Goal: Information Seeking & Learning: Learn about a topic

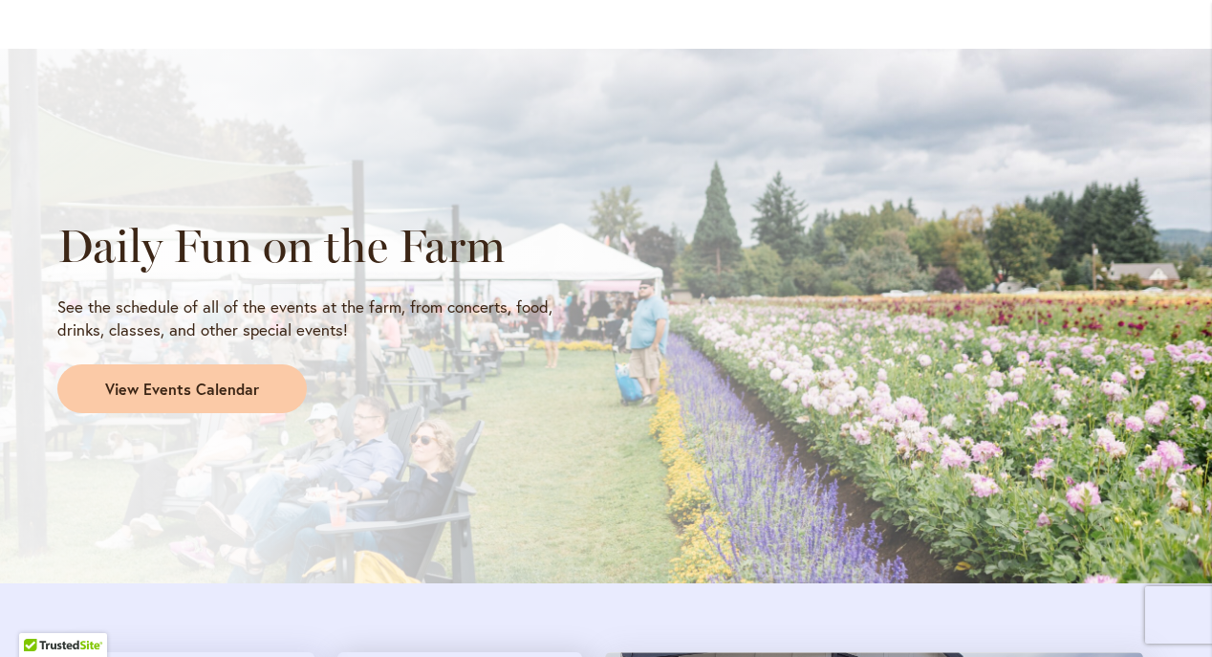
scroll to position [1526, 0]
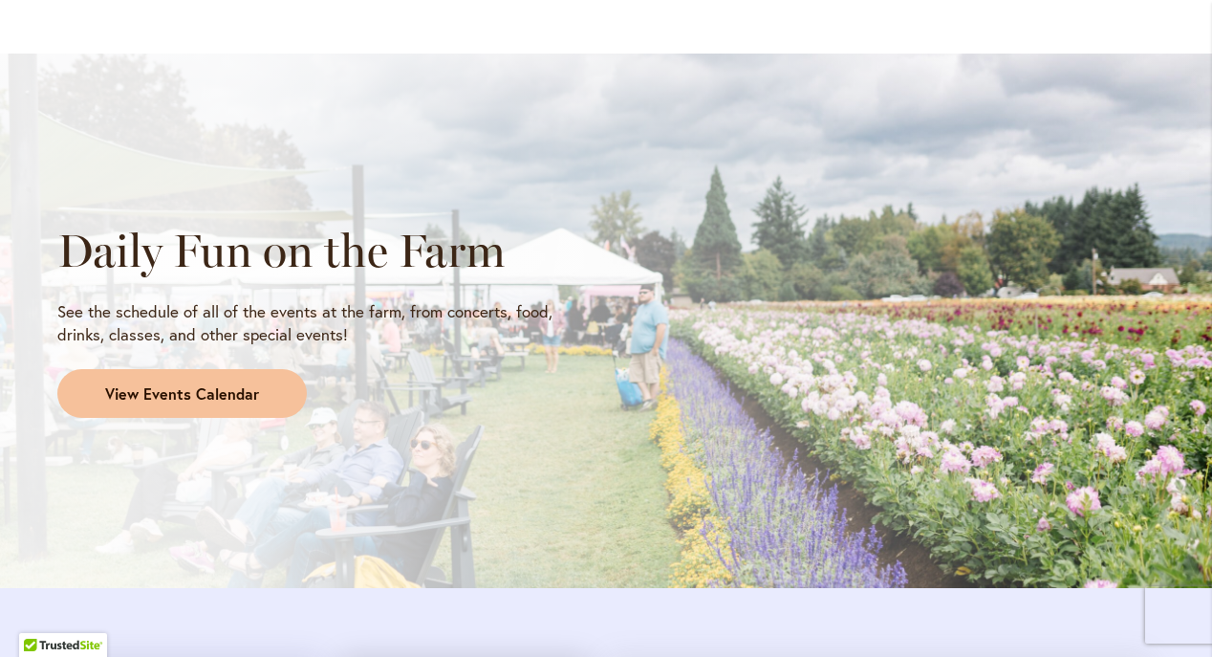
click at [229, 394] on span "View Events Calendar" at bounding box center [182, 394] width 154 height 22
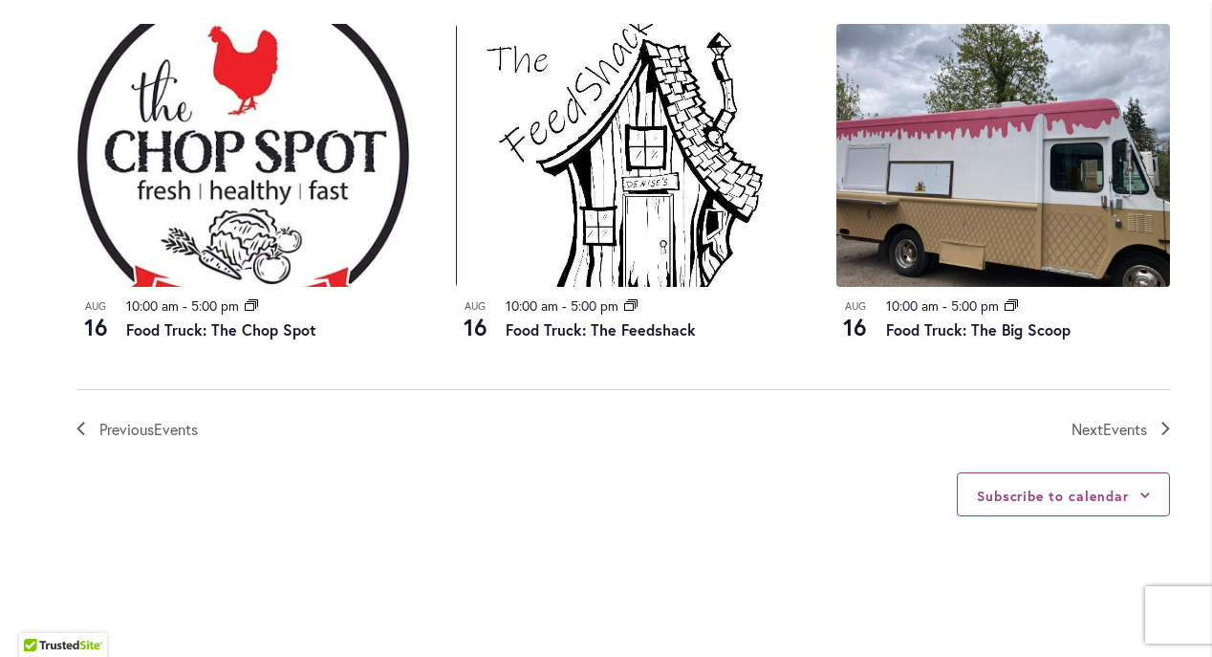
scroll to position [2157, 0]
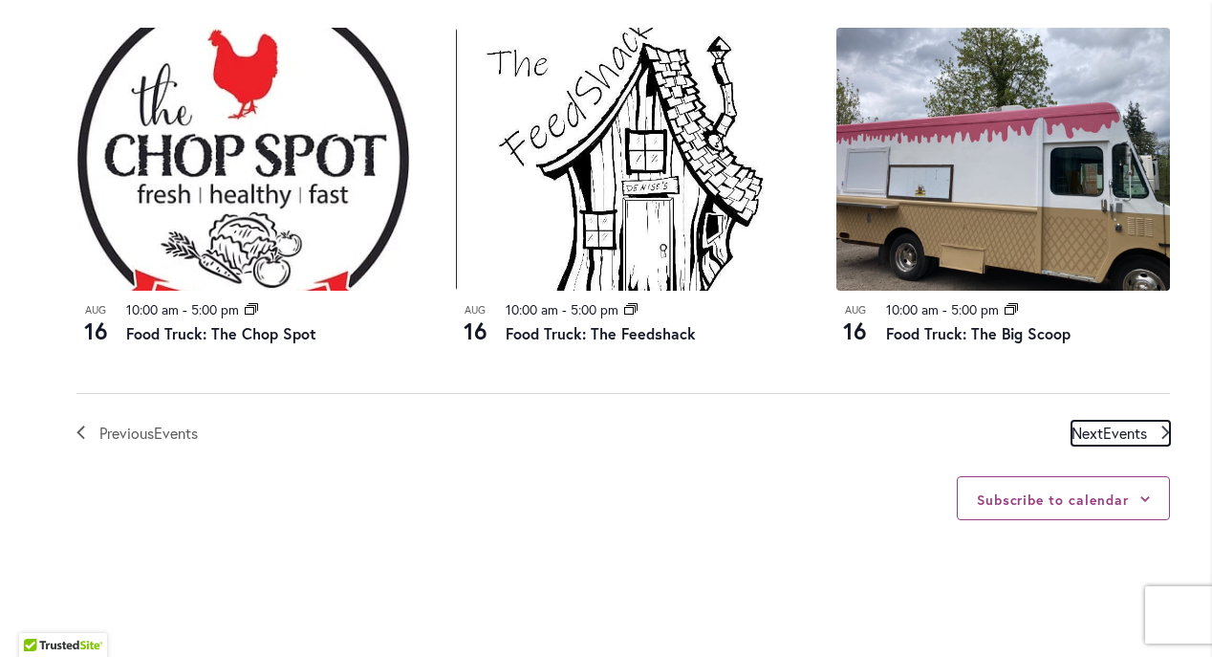
click at [1110, 423] on span "Events" at bounding box center [1125, 433] width 44 height 20
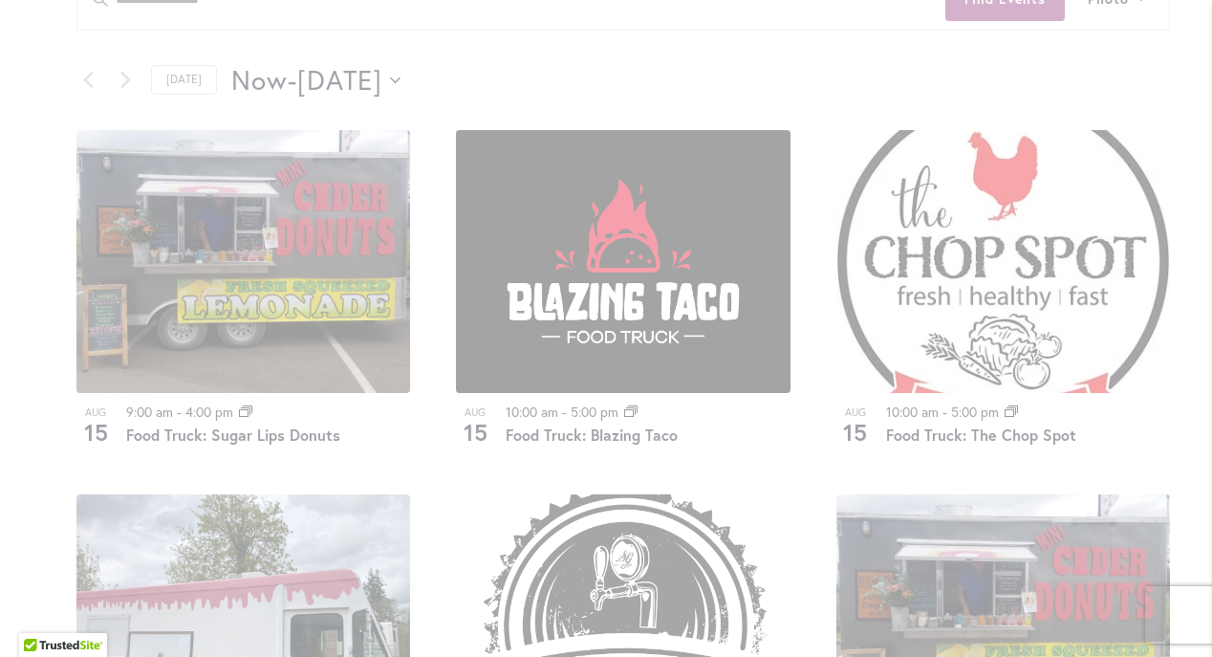
scroll to position [917, 0]
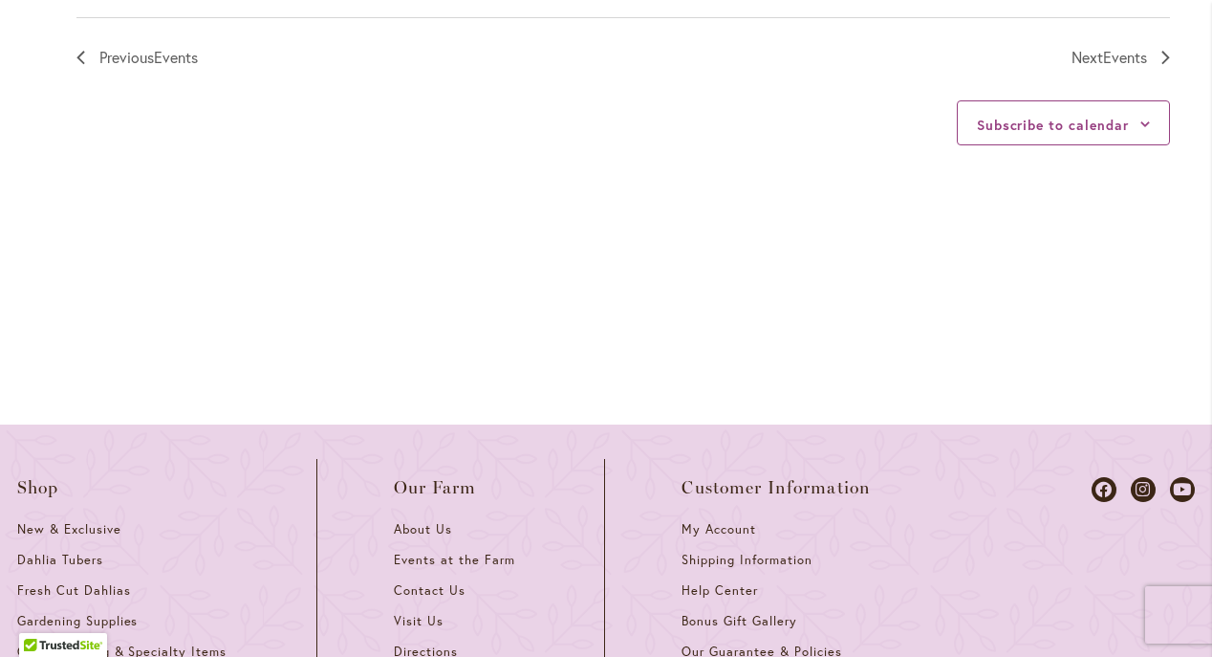
scroll to position [2924, 0]
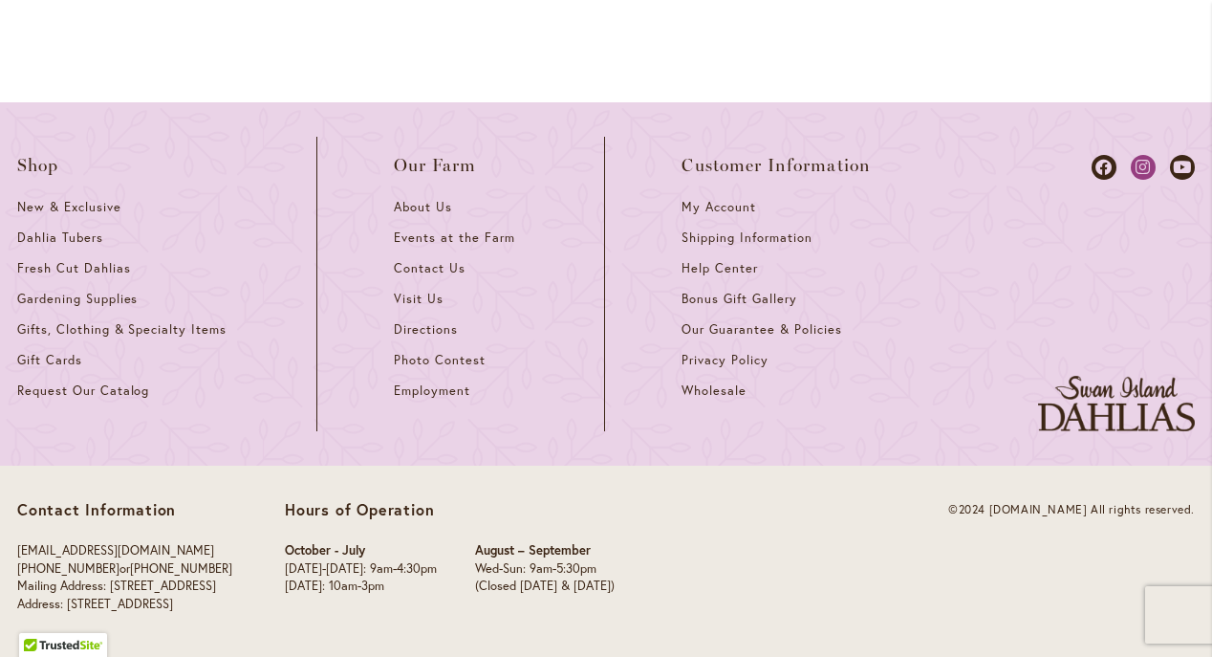
click at [1141, 155] on icon at bounding box center [1143, 167] width 25 height 25
